Goal: Task Accomplishment & Management: Use online tool/utility

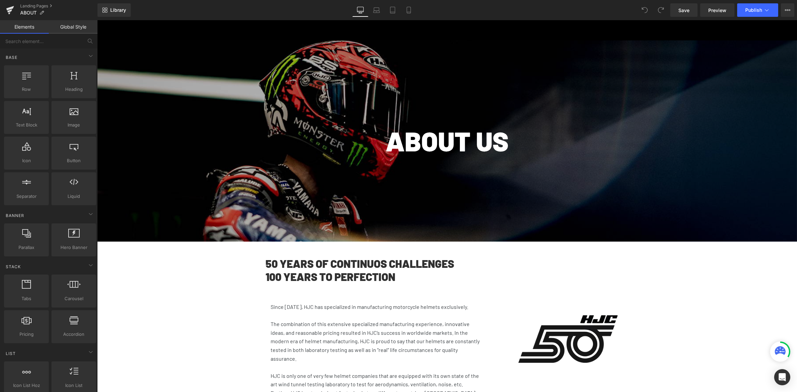
scroll to position [92, 0]
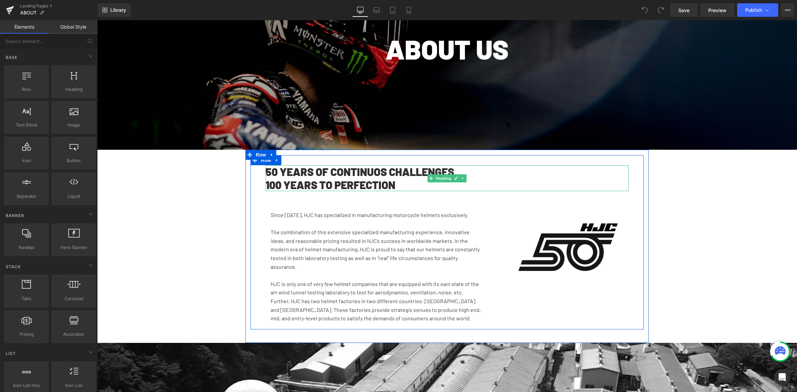
click at [361, 174] on h1 "50 YEARS OF CONTINUOS CHALLENGES" at bounding box center [434, 171] width 336 height 13
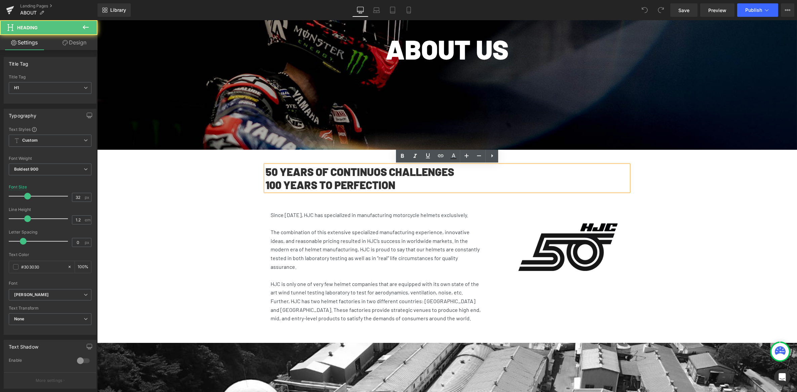
click at [382, 171] on h1 "50 YEARS OF CONTINUOS CHALLENGES" at bounding box center [434, 171] width 336 height 13
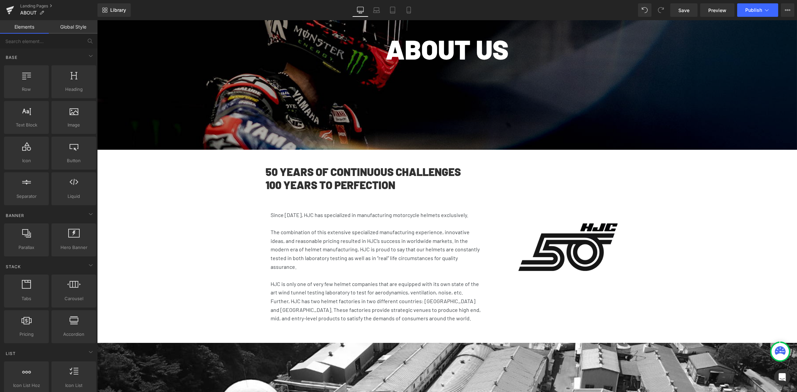
click at [687, 10] on span "Save" at bounding box center [683, 10] width 11 height 7
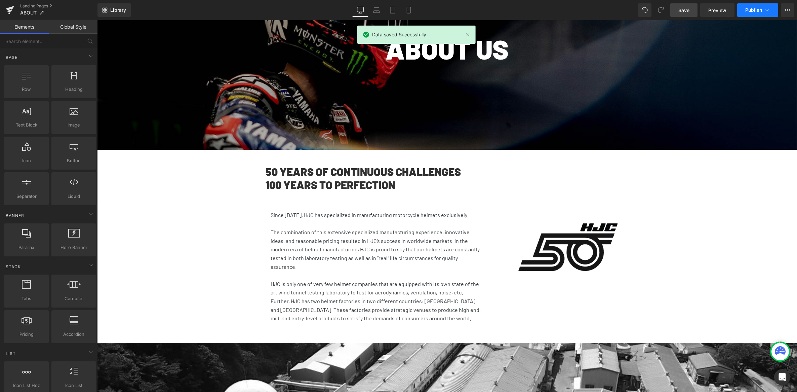
click at [757, 10] on span "Publish" at bounding box center [753, 9] width 17 height 5
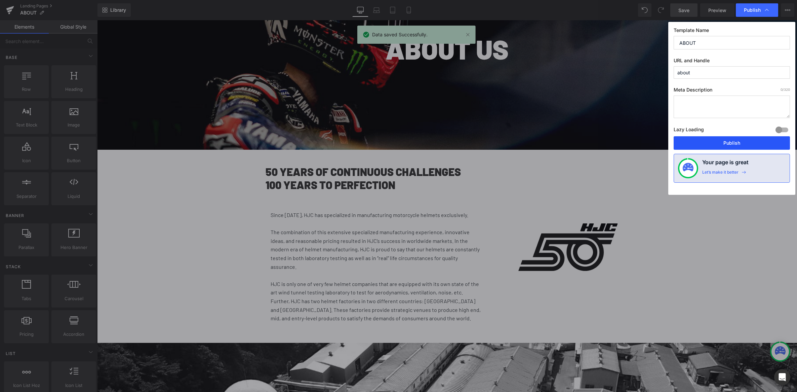
click at [740, 142] on button "Publish" at bounding box center [732, 142] width 116 height 13
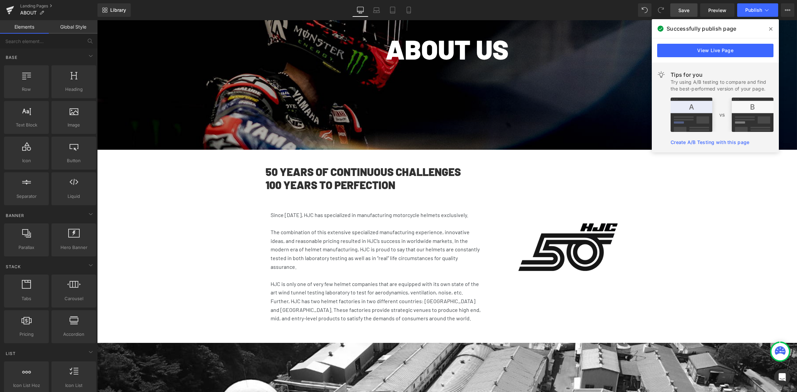
click at [770, 30] on icon at bounding box center [770, 28] width 3 height 3
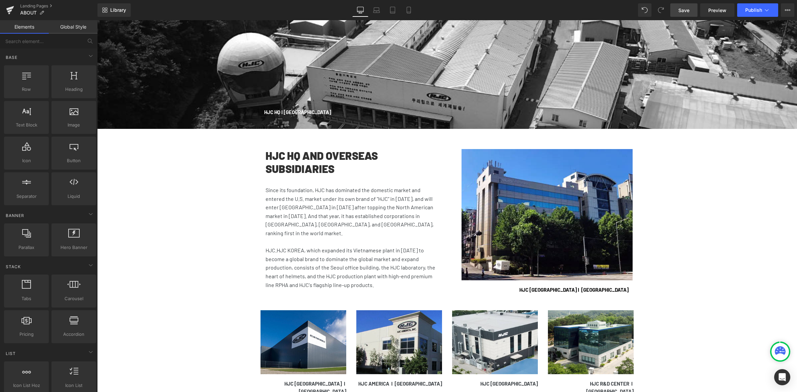
scroll to position [462, 0]
